Goal: Information Seeking & Learning: Learn about a topic

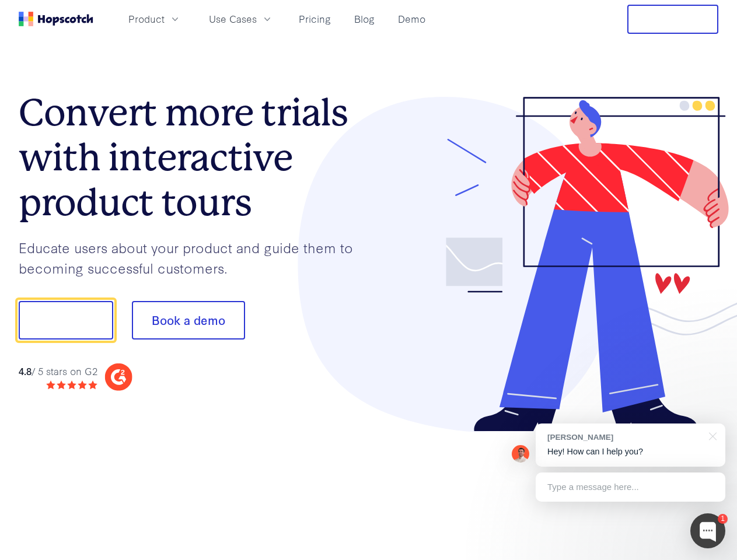
click at [369, 280] on div at bounding box center [544, 265] width 350 height 336
click at [165, 19] on span "Product" at bounding box center [146, 19] width 36 height 15
click at [257, 19] on span "Use Cases" at bounding box center [233, 19] width 48 height 15
click at [673, 19] on button "Free Trial" at bounding box center [672, 19] width 91 height 29
click at [65, 320] on button "Show me!" at bounding box center [66, 320] width 95 height 39
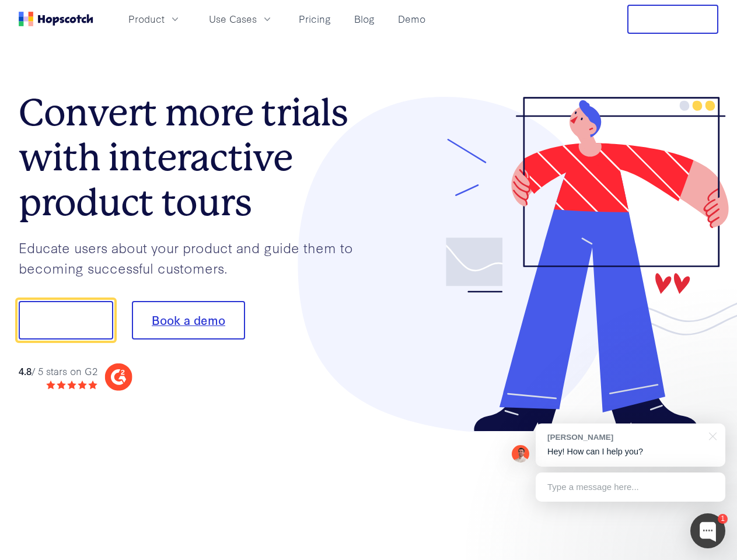
click at [188, 320] on button "Book a demo" at bounding box center [188, 320] width 113 height 39
click at [708, 531] on div at bounding box center [707, 530] width 35 height 35
click at [630, 445] on div "[PERSON_NAME] Hey! How can I help you?" at bounding box center [631, 445] width 190 height 43
click at [711, 560] on div "1 [PERSON_NAME] Hey! How can I help you? Type a message here... Free live chat …" at bounding box center [368, 560] width 737 height 0
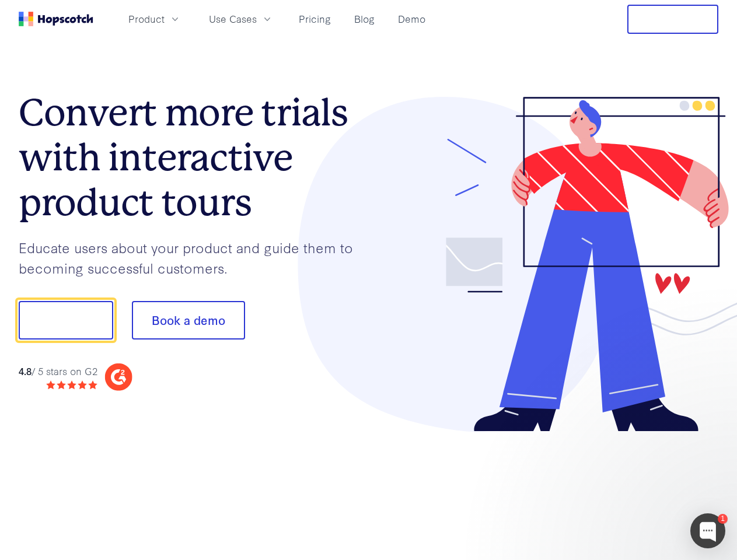
click at [630, 487] on div at bounding box center [615, 318] width 219 height 389
